Goal: Information Seeking & Learning: Check status

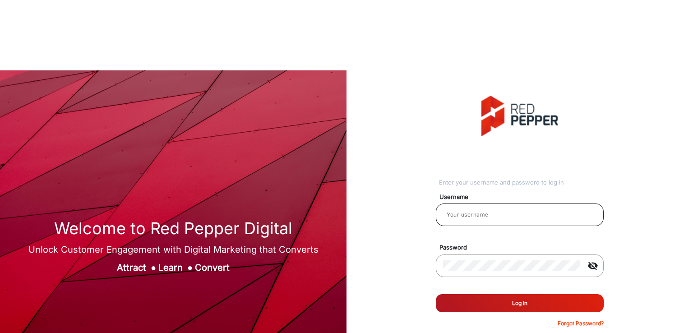
click at [536, 209] on input "email" at bounding box center [519, 214] width 153 height 11
type input "[PERSON_NAME]"
click at [466, 294] on button "Log In" at bounding box center [520, 303] width 168 height 18
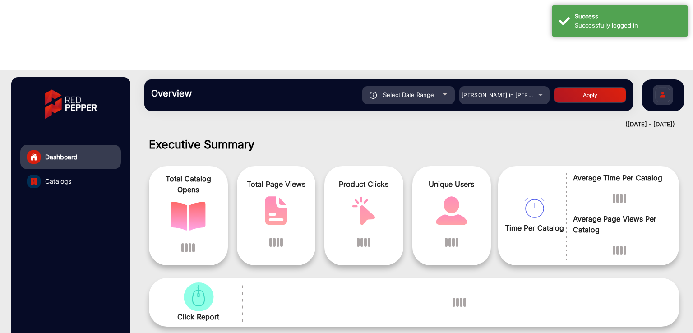
scroll to position [7, 0]
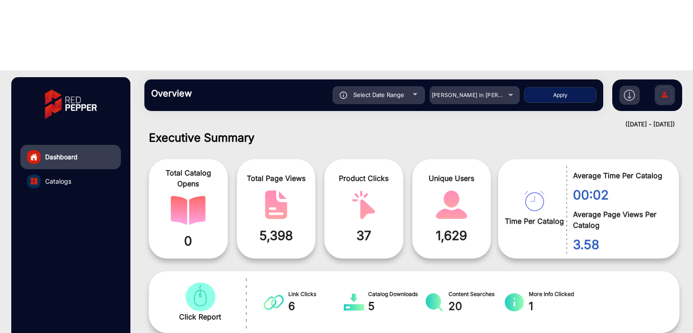
drag, startPoint x: 97, startPoint y: 217, endPoint x: 165, endPoint y: 182, distance: 76.1
click at [97, 217] on div "Dashboard Catalogs" at bounding box center [70, 234] width 119 height 315
click at [451, 92] on span "[PERSON_NAME] in [PERSON_NAME]" at bounding box center [482, 95] width 100 height 7
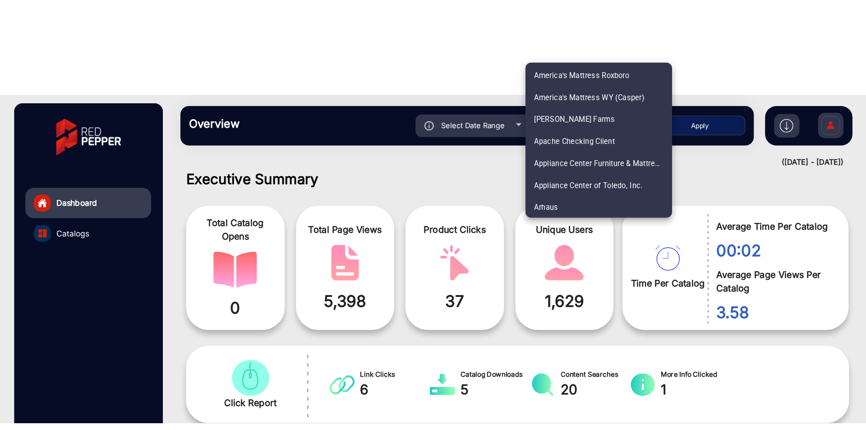
scroll to position [1586, 0]
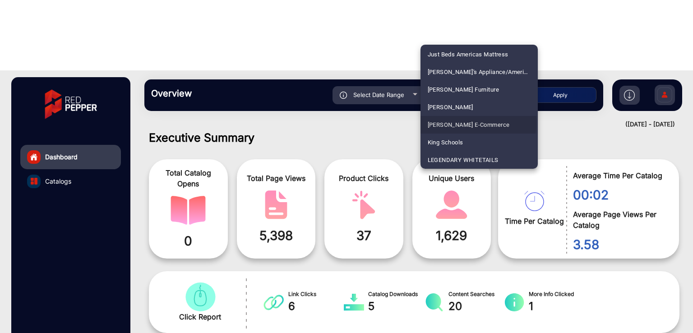
click at [474, 123] on span "[PERSON_NAME] E-Commerce" at bounding box center [469, 125] width 82 height 18
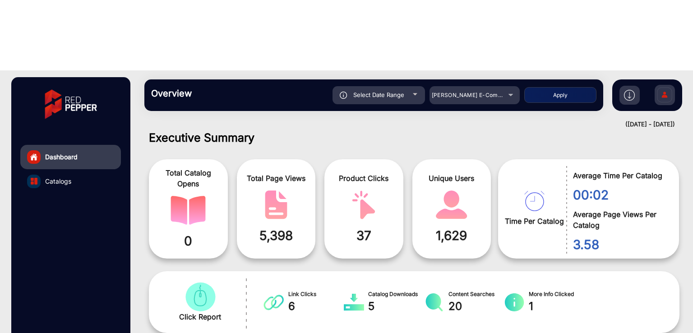
click at [533, 87] on button "Apply" at bounding box center [560, 95] width 72 height 16
type input "[DATE]"
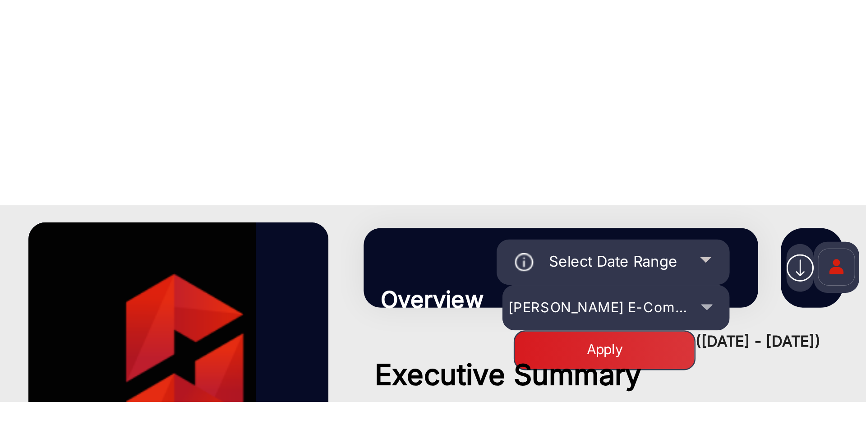
scroll to position [7, 0]
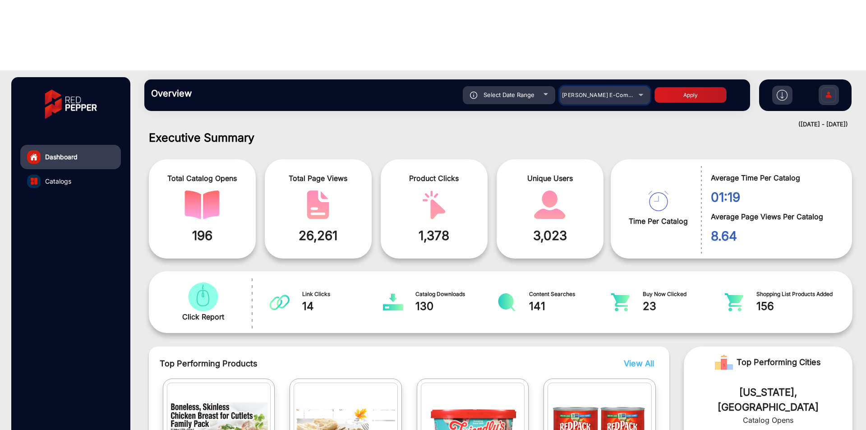
click at [607, 92] on span "[PERSON_NAME] E-Commerce" at bounding box center [604, 95] width 84 height 7
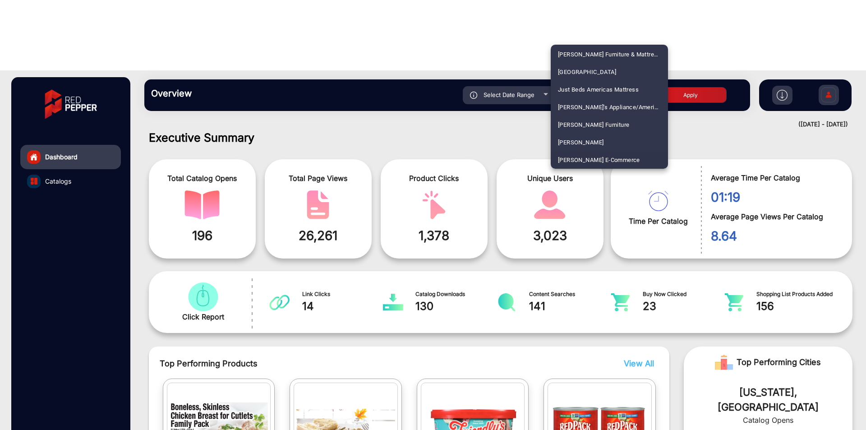
scroll to position [1358, 0]
click at [618, 104] on span "IGA - [PERSON_NAME] Market Fresh" at bounding box center [607, 107] width 98 height 18
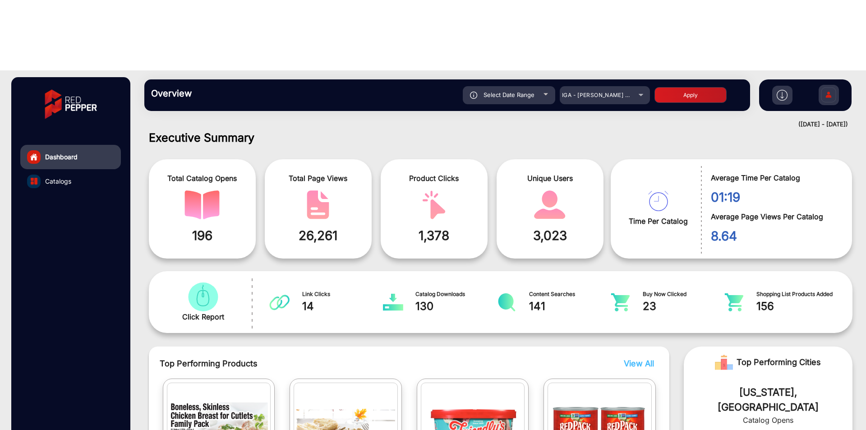
click at [682, 87] on button "Apply" at bounding box center [691, 95] width 72 height 16
type input "[DATE]"
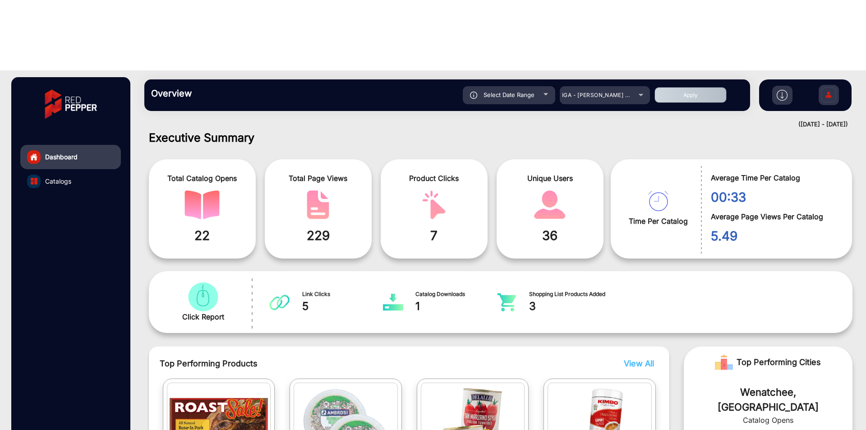
click at [512, 91] on span "Select Date Range" at bounding box center [509, 94] width 51 height 7
type input "[DATE]"
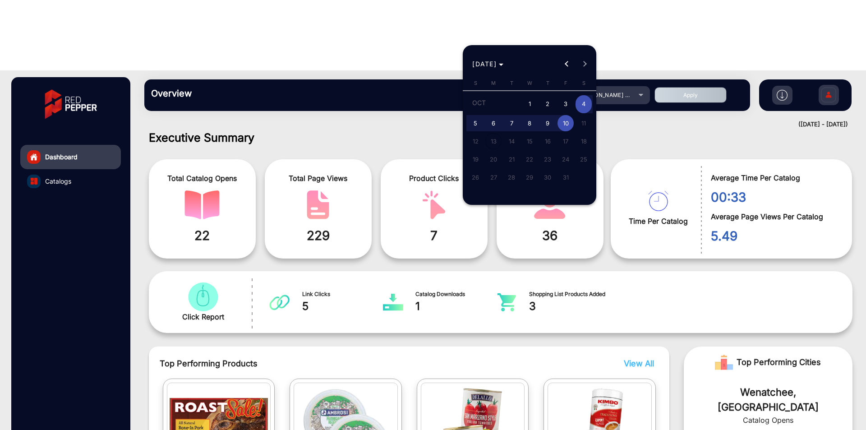
click at [530, 97] on span "1" at bounding box center [530, 104] width 16 height 18
type input "[DATE]"
click at [565, 129] on span "10" at bounding box center [566, 123] width 16 height 16
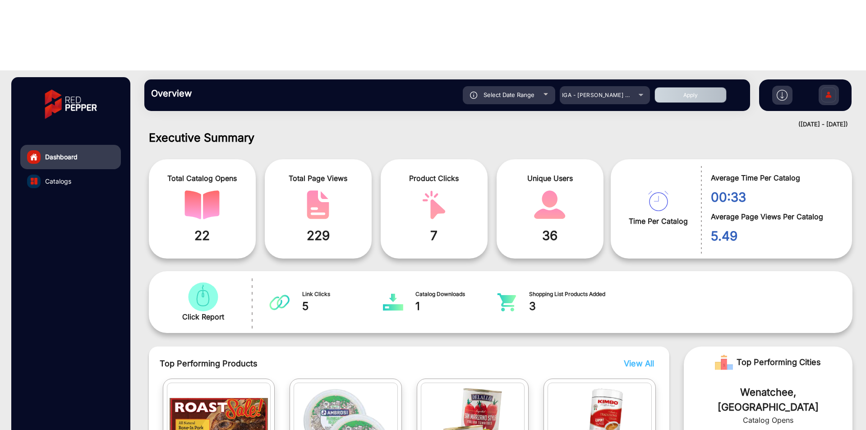
type input "[DATE]"
click at [686, 87] on button "Apply" at bounding box center [691, 95] width 72 height 16
type input "[DATE]"
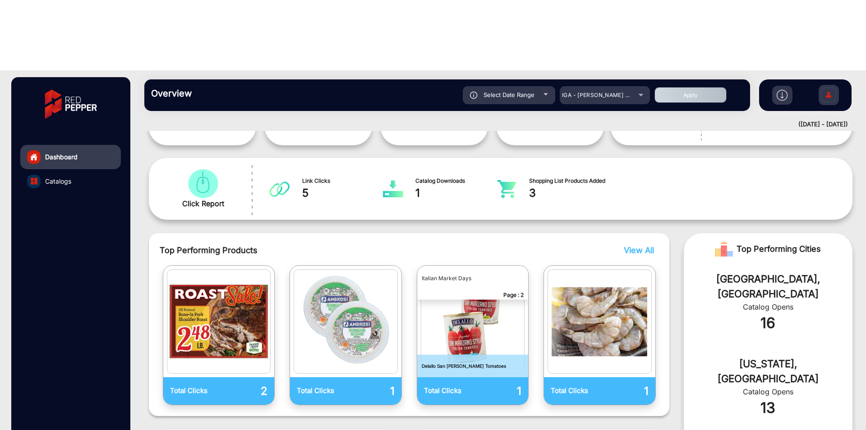
scroll to position [120, 0]
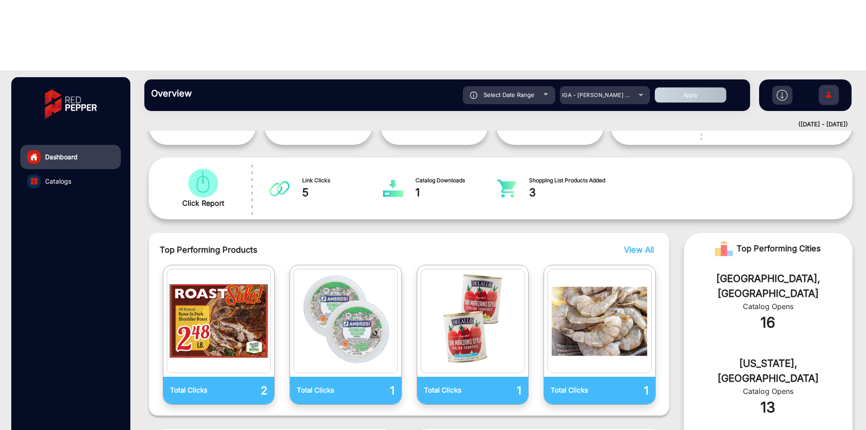
click at [646, 245] on span "View All" at bounding box center [639, 249] width 30 height 9
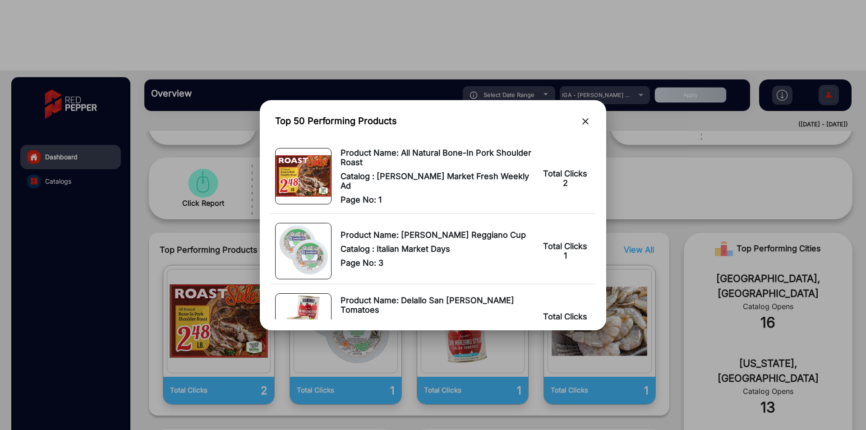
drag, startPoint x: 568, startPoint y: 254, endPoint x: 547, endPoint y: 254, distance: 20.8
click at [547, 254] on td "Total Clicks 1" at bounding box center [566, 251] width 58 height 66
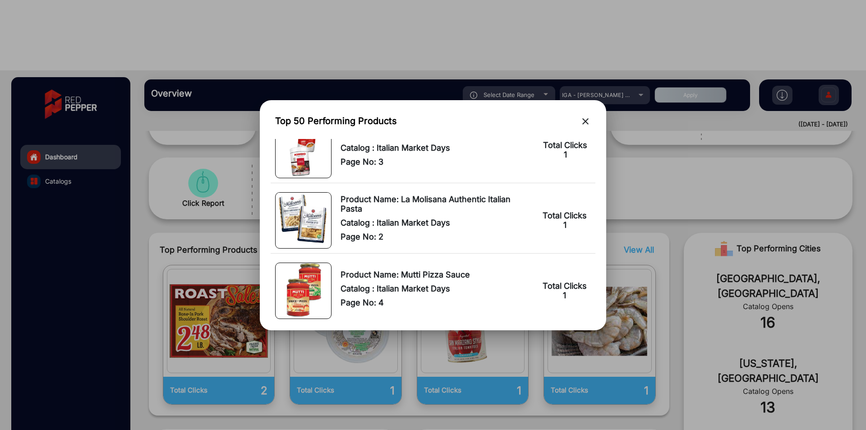
scroll to position [317, 0]
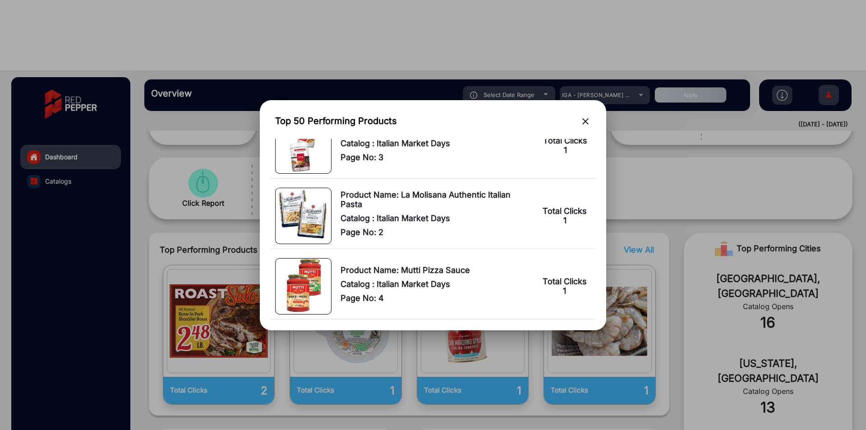
click at [586, 121] on mat-icon "close" at bounding box center [585, 121] width 11 height 11
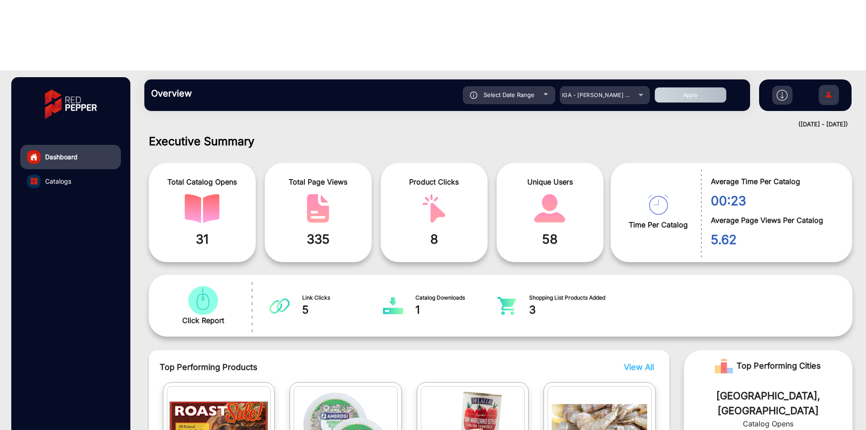
scroll to position [0, 0]
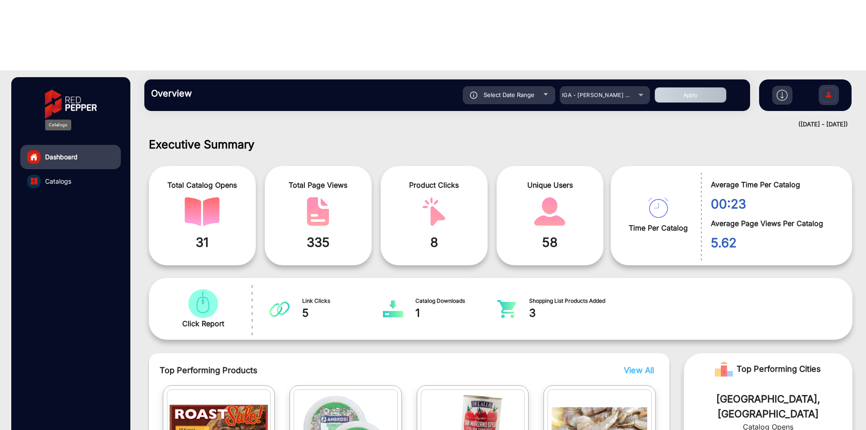
click at [62, 176] on span "Catalogs" at bounding box center [58, 180] width 26 height 9
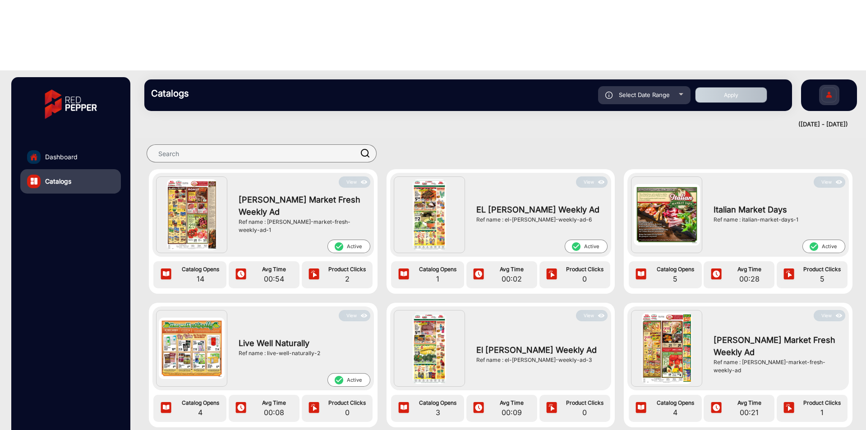
click at [353, 218] on div "Ref name : [PERSON_NAME]-market-fresh-weekly-ad-1" at bounding box center [302, 226] width 127 height 16
click at [305, 188] on div "[PERSON_NAME] Market Fresh Weekly Ad Ref name : martin_s-market-fresh-weekly-ad…" at bounding box center [302, 214] width 136 height 52
drag, startPoint x: 364, startPoint y: 154, endPoint x: 269, endPoint y: 160, distance: 94.9
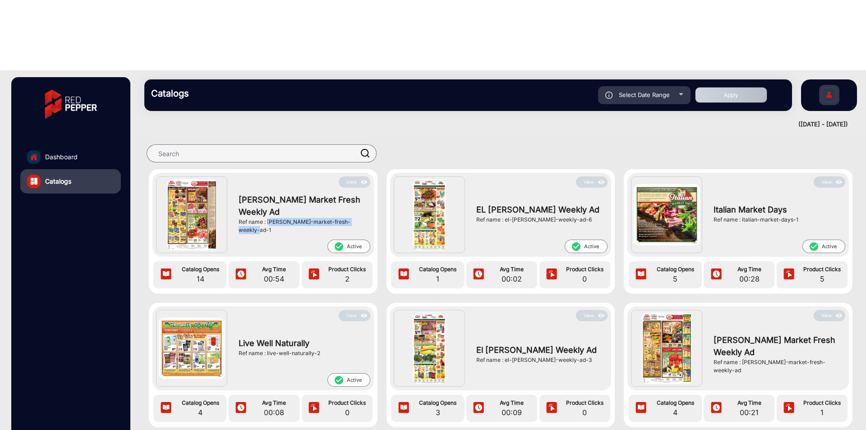
click at [269, 188] on div "[PERSON_NAME] Market Fresh Weekly Ad Ref name : martin_s-market-fresh-weekly-ad…" at bounding box center [302, 214] width 136 height 52
copy div "martin_s-market-fresh-weekly-ad-1"
click at [356, 176] on button "View" at bounding box center [355, 181] width 32 height 11
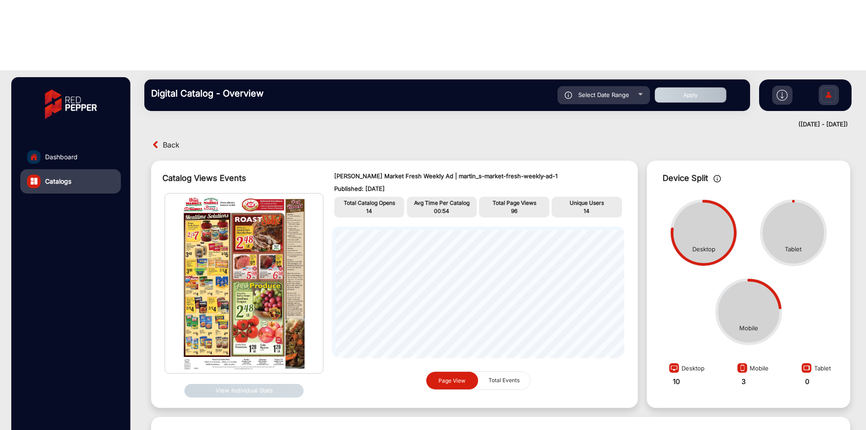
click at [223, 333] on button "View Individual Stats" at bounding box center [244, 391] width 119 height 14
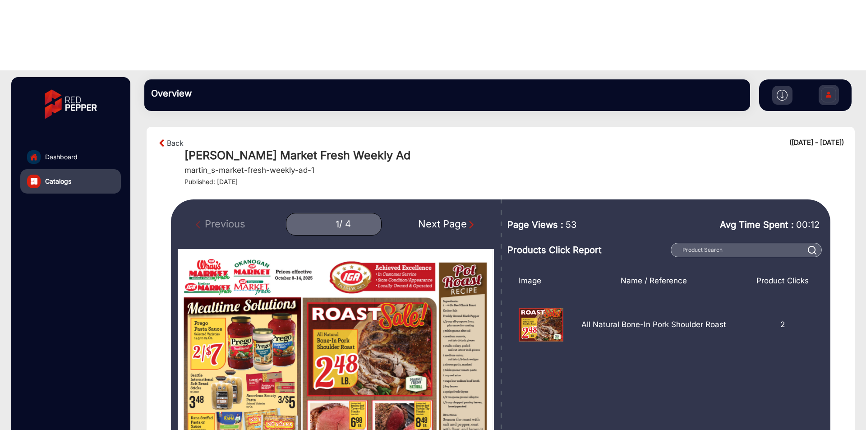
click at [452, 217] on div "Next Page" at bounding box center [447, 224] width 58 height 15
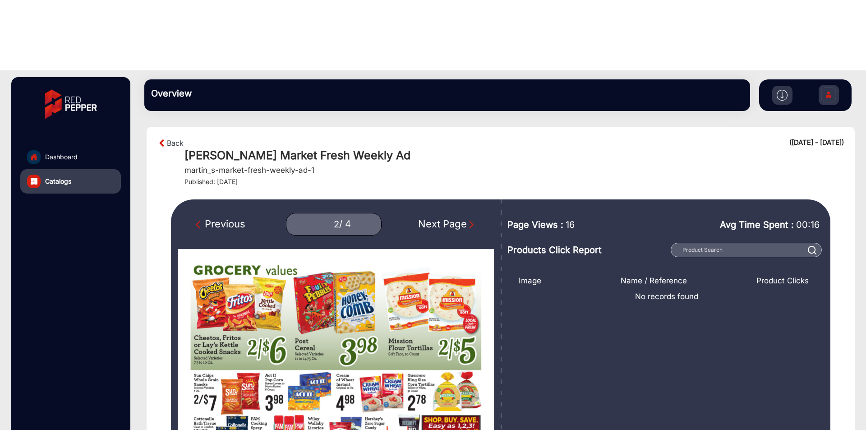
click at [236, 217] on div "Previous" at bounding box center [221, 224] width 50 height 15
type input "1"
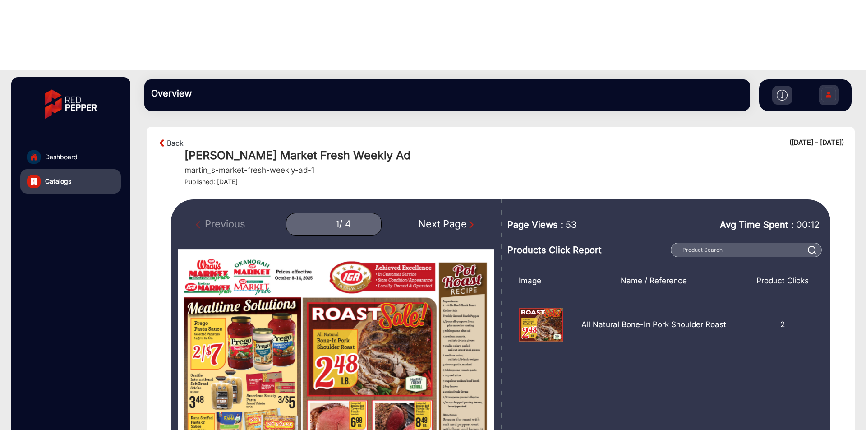
click at [49, 152] on span "Dashboard" at bounding box center [61, 156] width 32 height 9
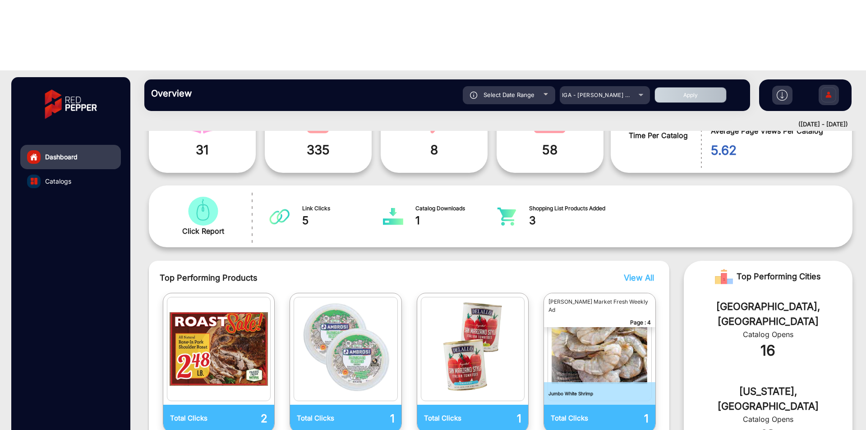
scroll to position [180, 0]
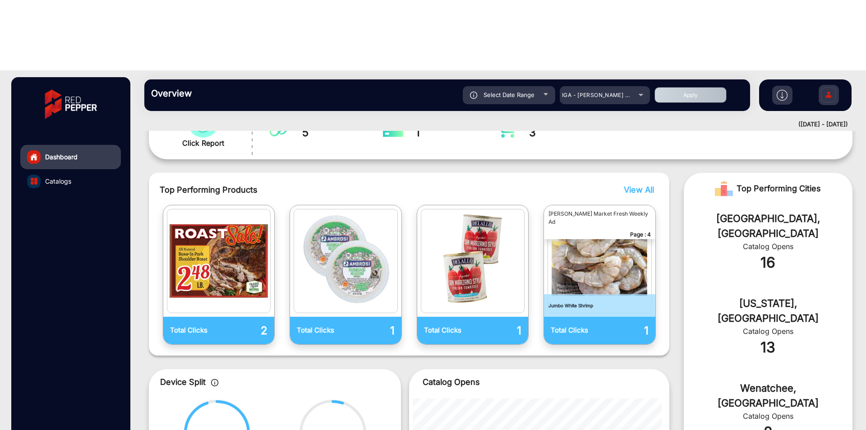
click at [636, 185] on span "View All" at bounding box center [639, 189] width 30 height 9
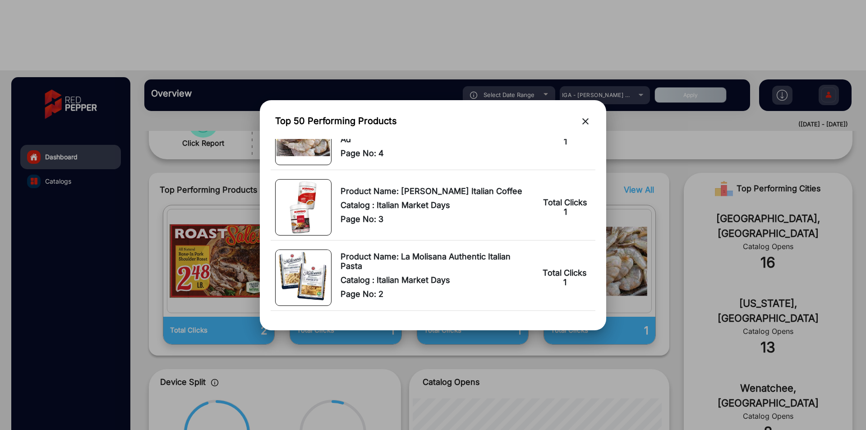
scroll to position [317, 0]
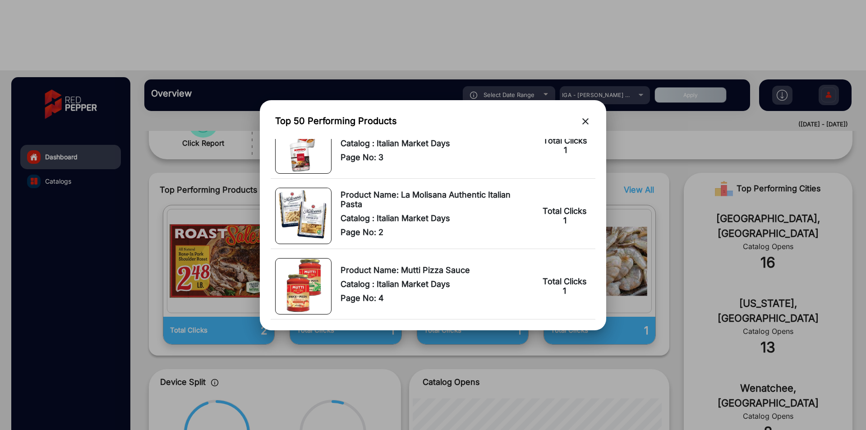
click at [37, 101] on div at bounding box center [433, 215] width 866 height 430
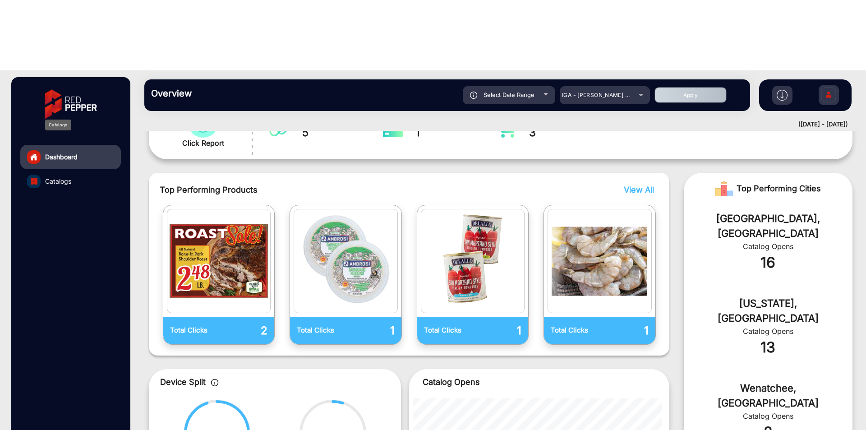
click at [47, 176] on span "Catalogs" at bounding box center [58, 180] width 26 height 9
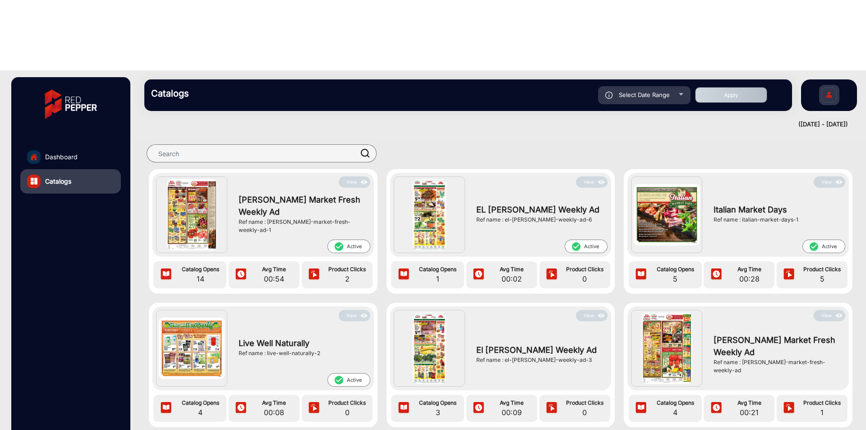
click at [693, 177] on img at bounding box center [839, 182] width 10 height 10
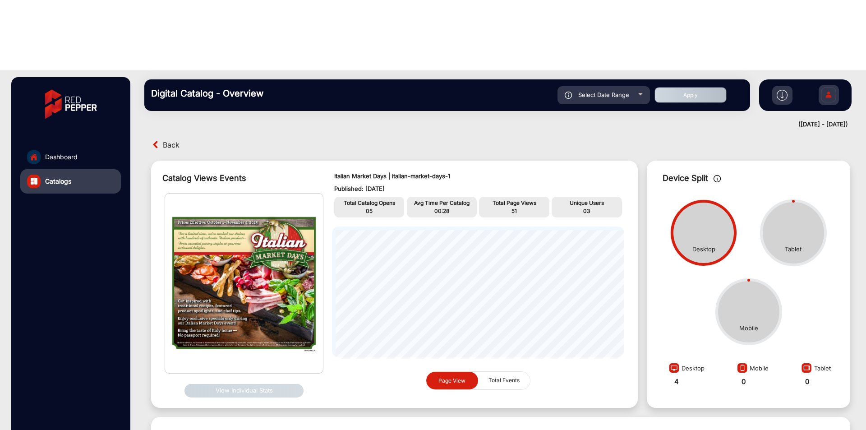
click at [168, 138] on span "Back" at bounding box center [171, 145] width 17 height 14
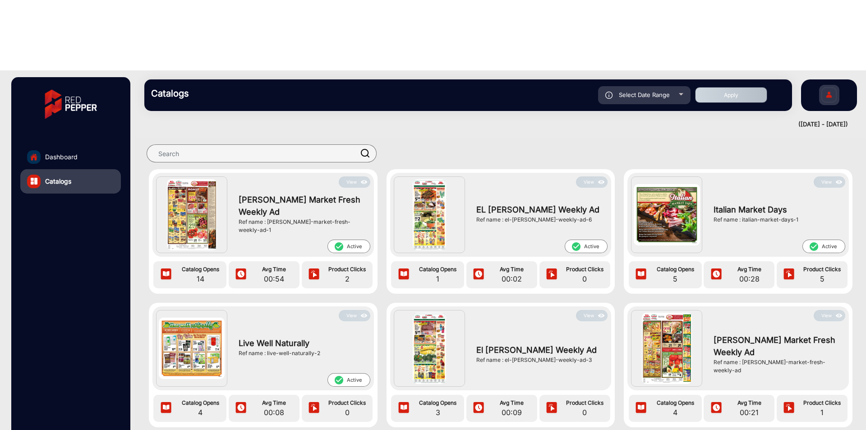
scroll to position [36, 0]
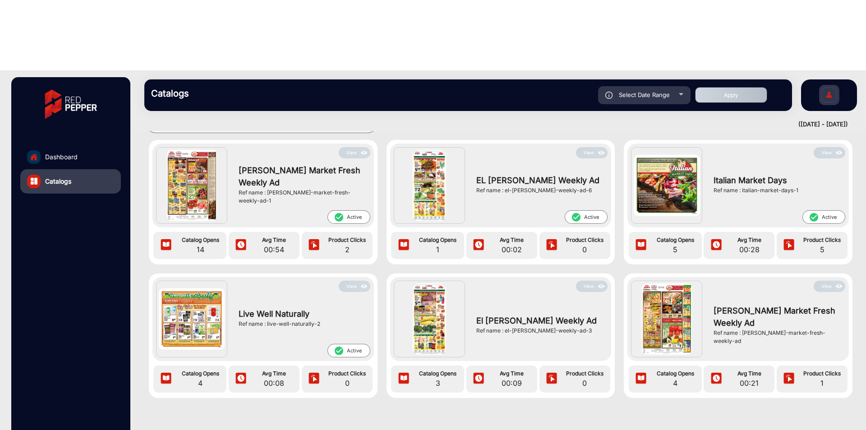
click at [693, 281] on button "View" at bounding box center [830, 286] width 32 height 11
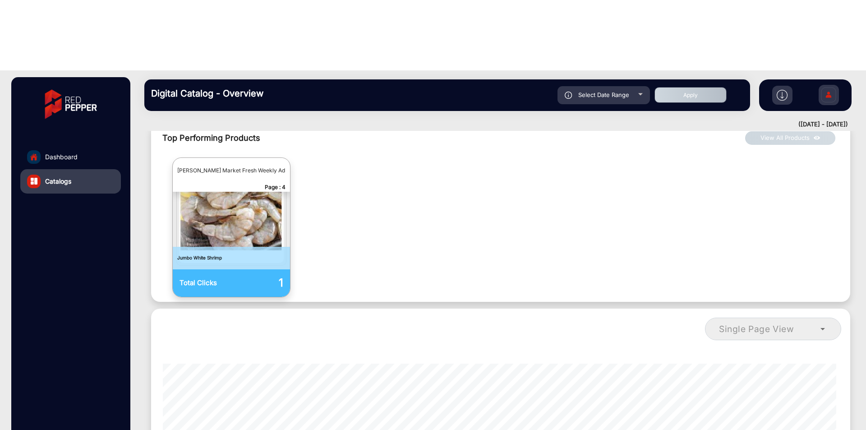
scroll to position [483, 0]
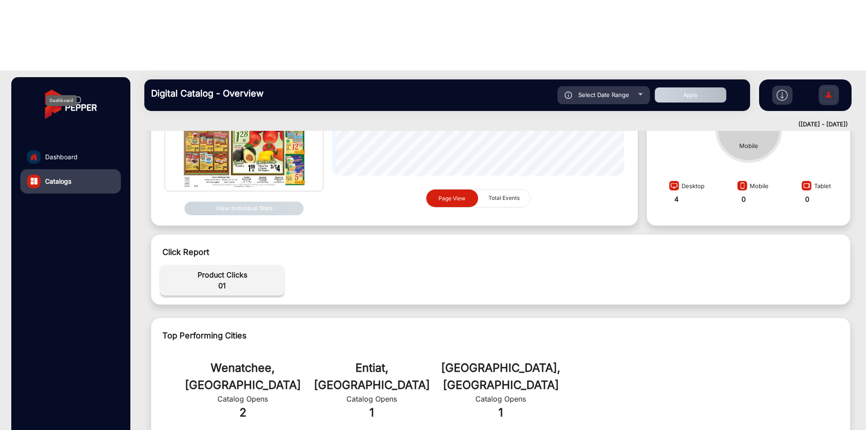
click at [67, 145] on link "Dashboard" at bounding box center [70, 157] width 101 height 24
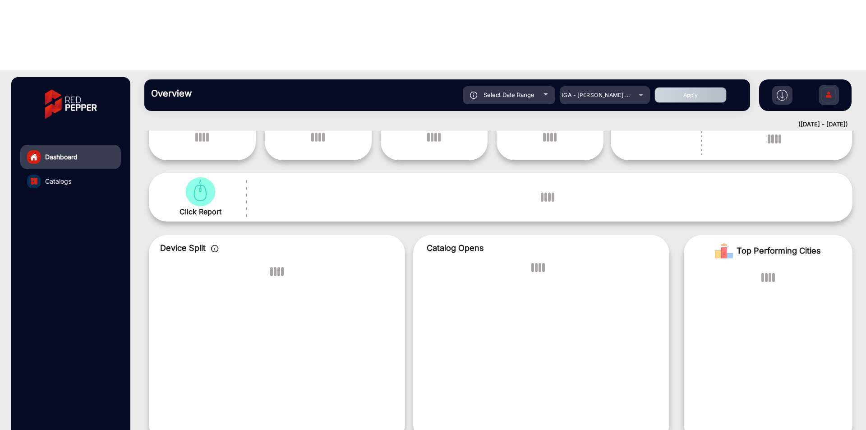
scroll to position [7, 0]
